Goal: Task Accomplishment & Management: Manage account settings

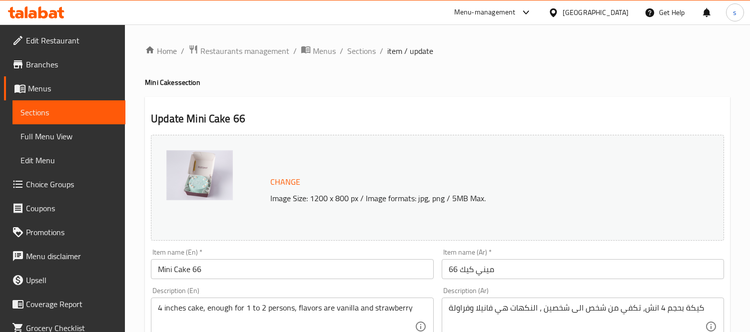
scroll to position [802, 0]
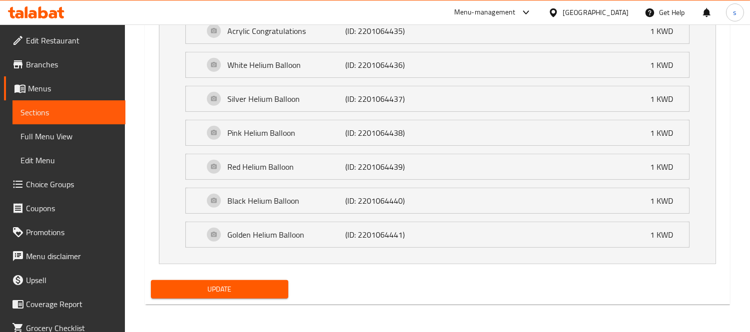
click at [614, 10] on div "[GEOGRAPHIC_DATA]" at bounding box center [595, 12] width 66 height 11
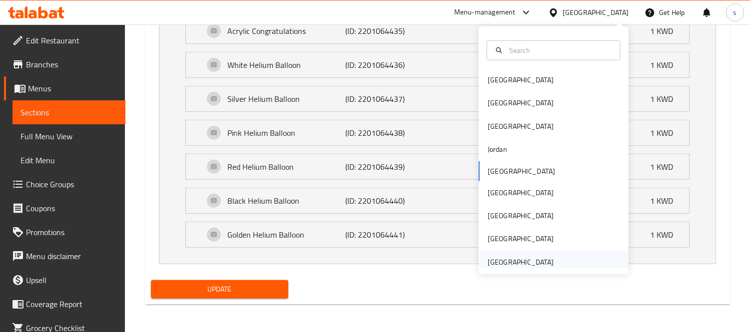
click at [501, 257] on div "[GEOGRAPHIC_DATA]" at bounding box center [520, 262] width 66 height 11
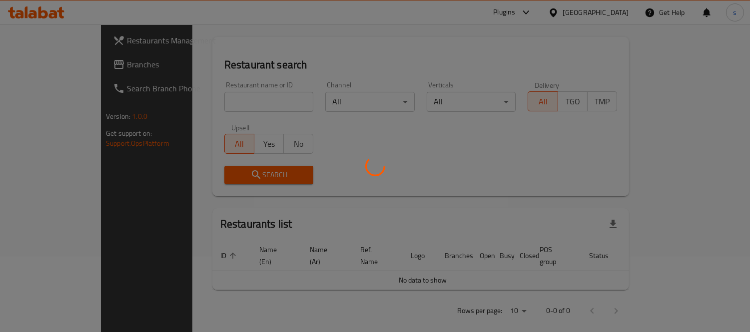
click at [63, 70] on div at bounding box center [375, 166] width 750 height 332
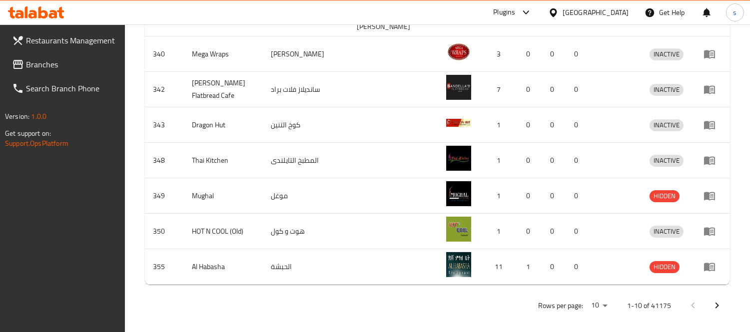
click at [63, 70] on span "Branches" at bounding box center [71, 64] width 91 height 12
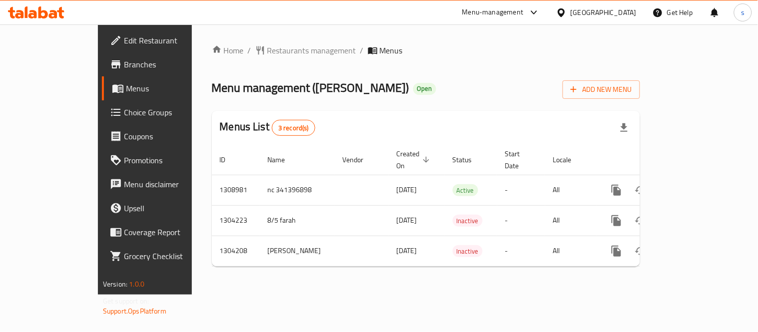
click at [581, 15] on div "[GEOGRAPHIC_DATA]" at bounding box center [603, 12] width 66 height 11
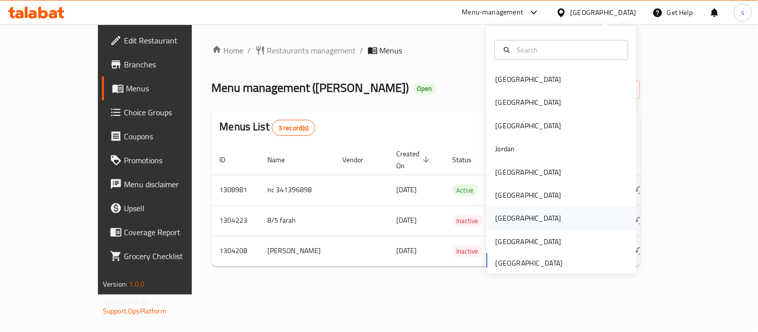
click at [495, 214] on div "[GEOGRAPHIC_DATA]" at bounding box center [528, 218] width 66 height 11
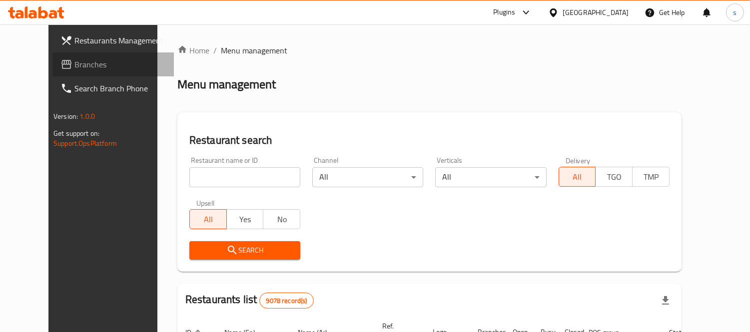
click at [74, 67] on span "Branches" at bounding box center [119, 64] width 91 height 12
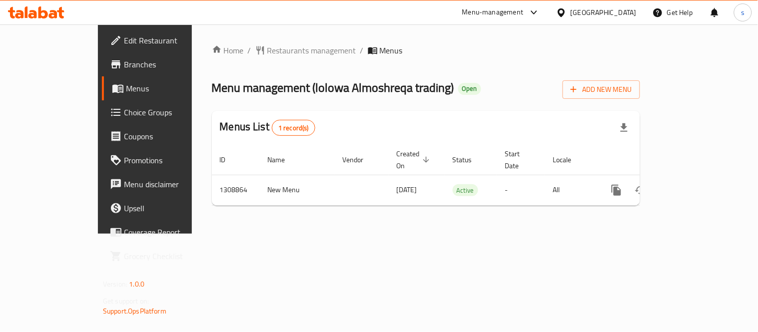
click at [540, 8] on icon at bounding box center [534, 12] width 12 height 12
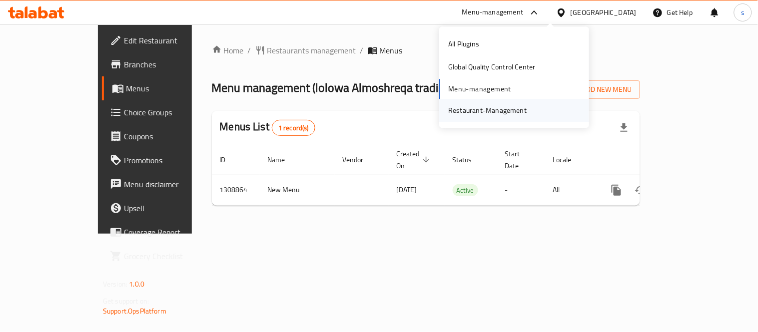
click at [508, 109] on div "Restaurant-Management" at bounding box center [487, 110] width 78 height 11
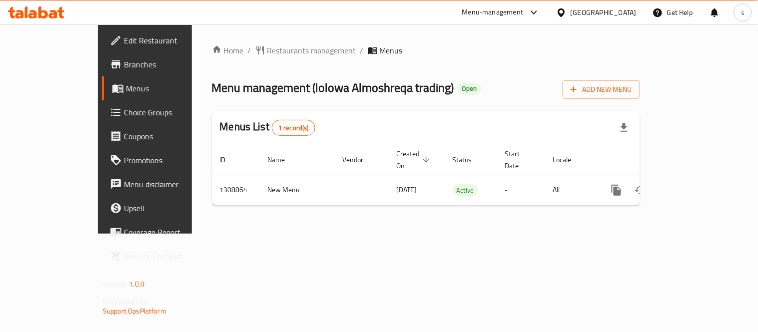
click at [566, 16] on icon at bounding box center [561, 12] width 10 height 10
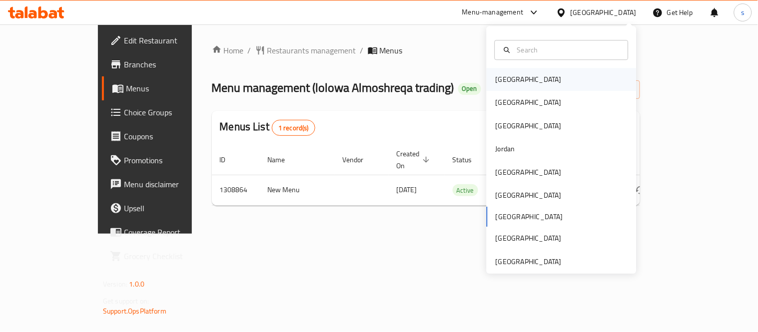
click at [506, 77] on div "[GEOGRAPHIC_DATA]" at bounding box center [528, 79] width 66 height 11
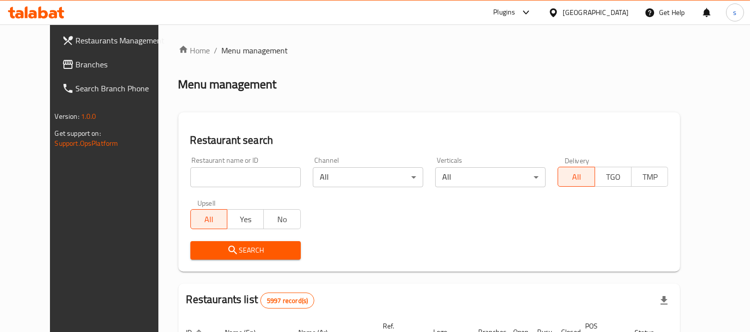
click at [71, 71] on link "Branches" at bounding box center [114, 64] width 121 height 24
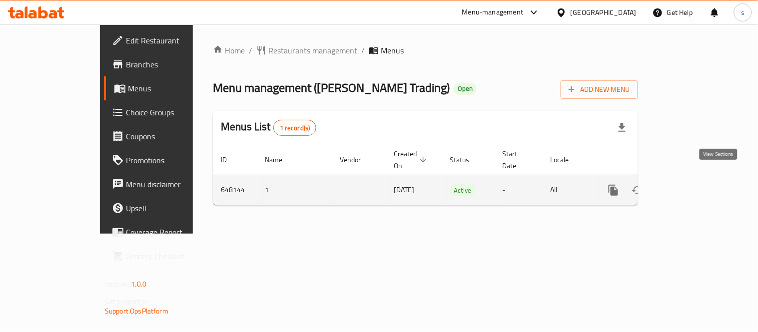
click at [691, 184] on icon "enhanced table" at bounding box center [685, 190] width 12 height 12
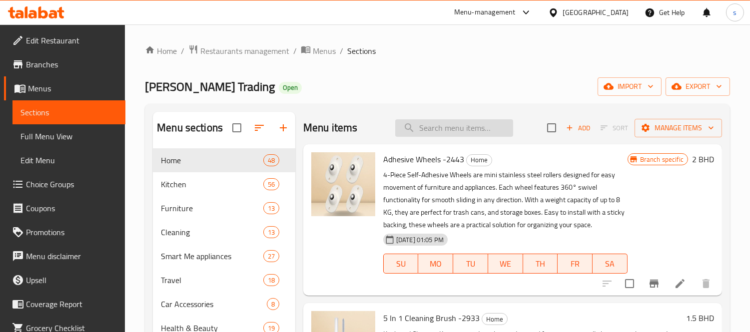
click at [448, 124] on input "search" at bounding box center [454, 127] width 118 height 17
paste input "Washing Machine Anti-Entanglement Ball - 3812"
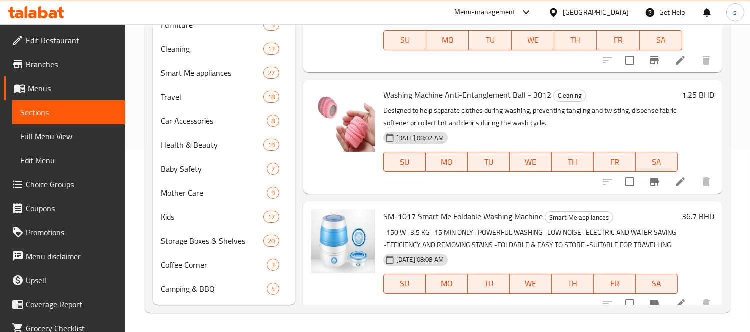
scroll to position [127, 0]
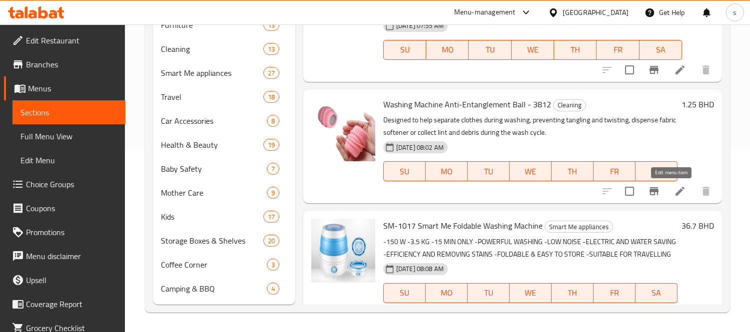
type input "Washing Machine"
click at [674, 191] on icon at bounding box center [680, 191] width 12 height 12
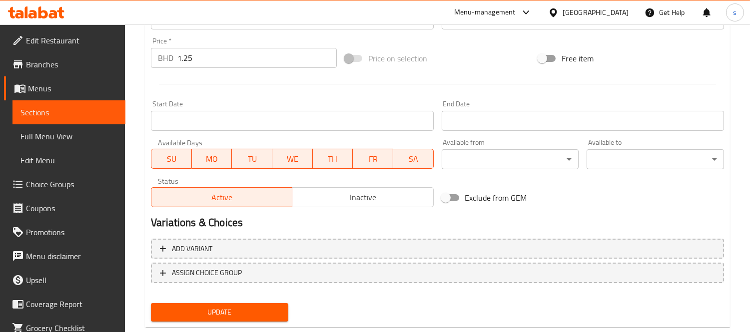
scroll to position [322, 0]
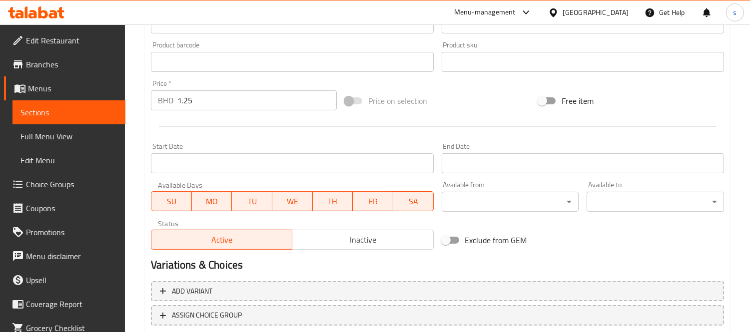
click at [35, 181] on span "Choice Groups" at bounding box center [71, 184] width 91 height 12
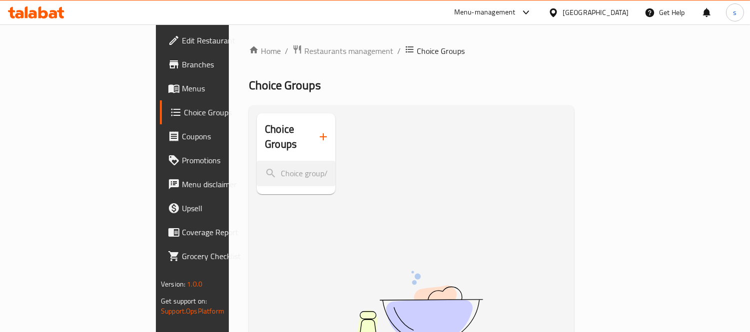
click at [608, 12] on div "Bahrain" at bounding box center [595, 12] width 66 height 11
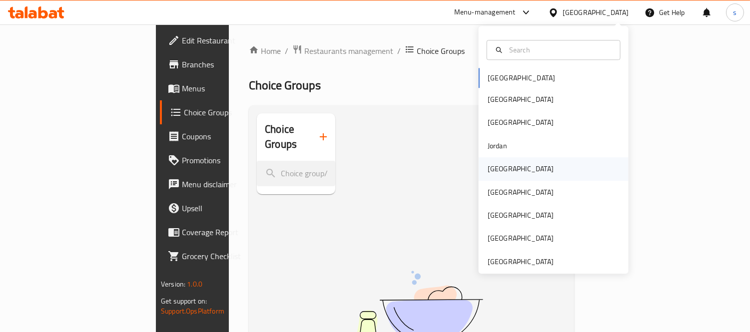
click at [491, 173] on div "[GEOGRAPHIC_DATA]" at bounding box center [520, 168] width 66 height 11
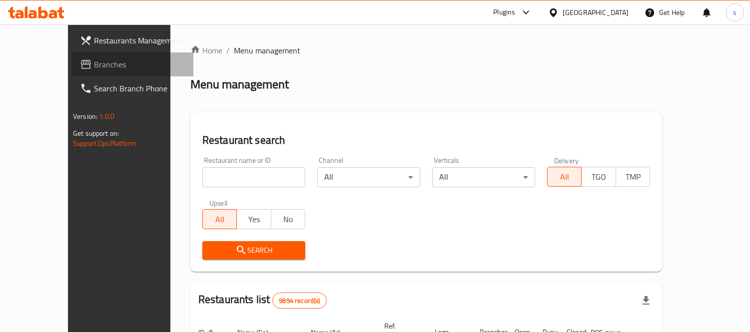
click at [94, 70] on span "Branches" at bounding box center [139, 64] width 91 height 12
